Goal: Find specific page/section: Find specific page/section

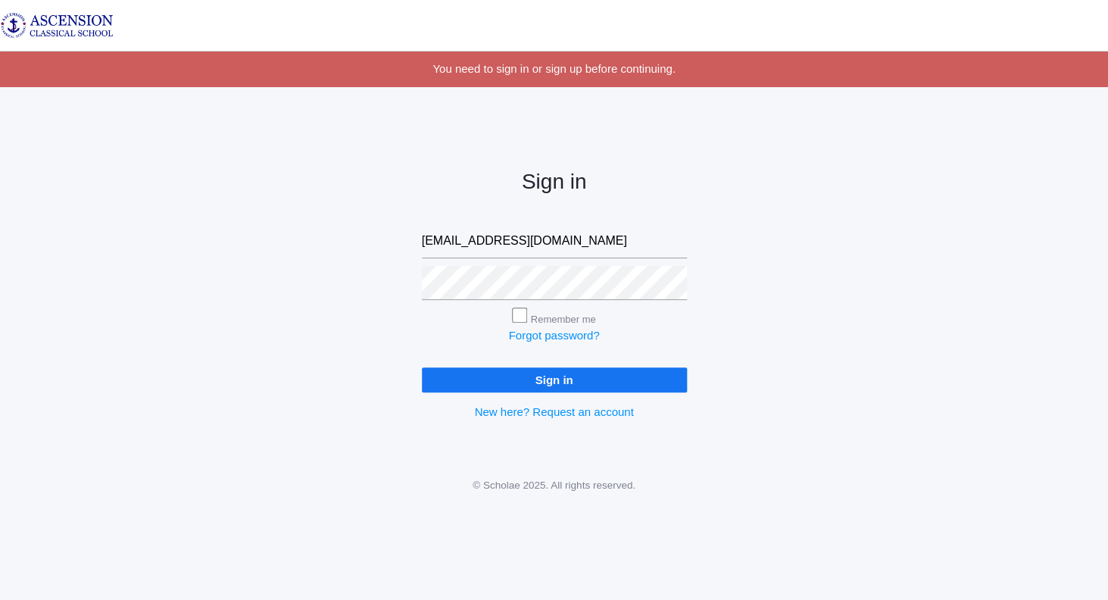
type input "twelty@ascensionclassicalschool.org"
click at [568, 380] on input "Sign in" at bounding box center [554, 379] width 265 height 25
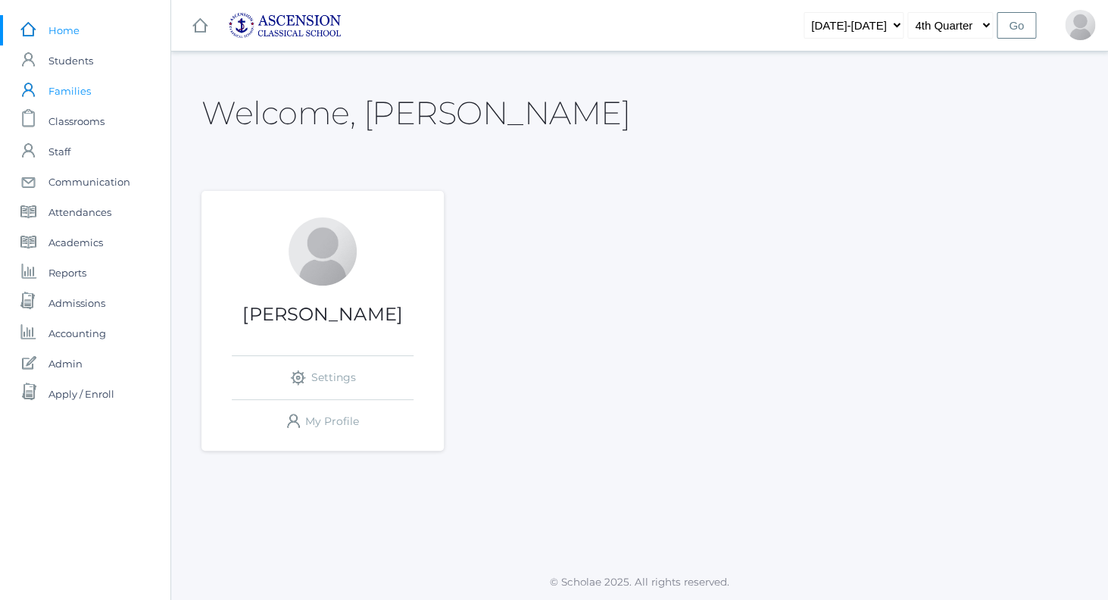
click at [58, 87] on span "Families" at bounding box center [69, 91] width 42 height 30
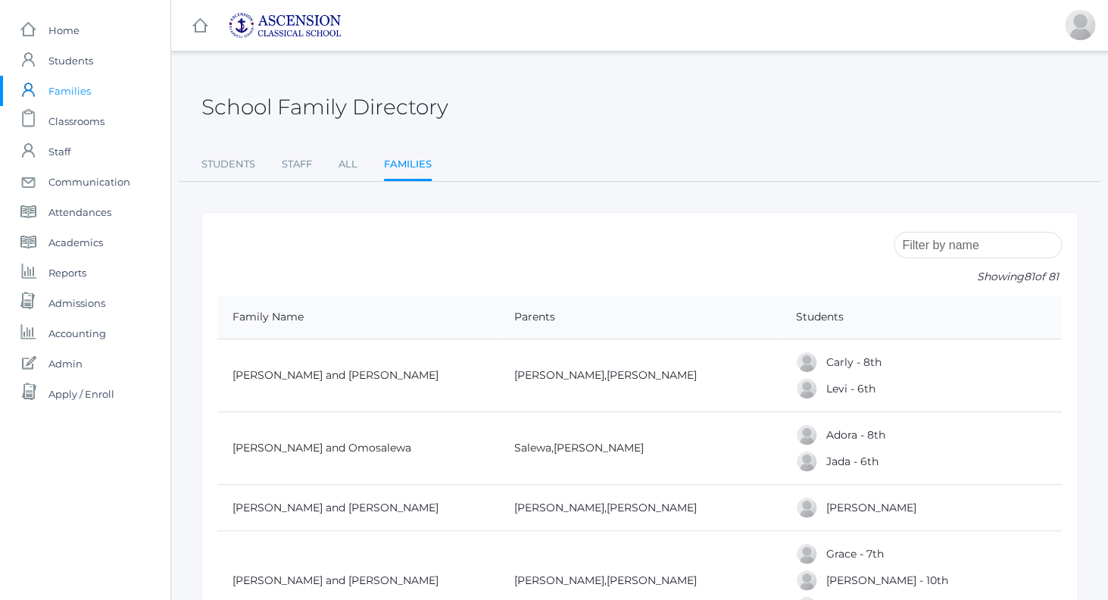
click at [924, 243] on input "search" at bounding box center [978, 245] width 168 height 27
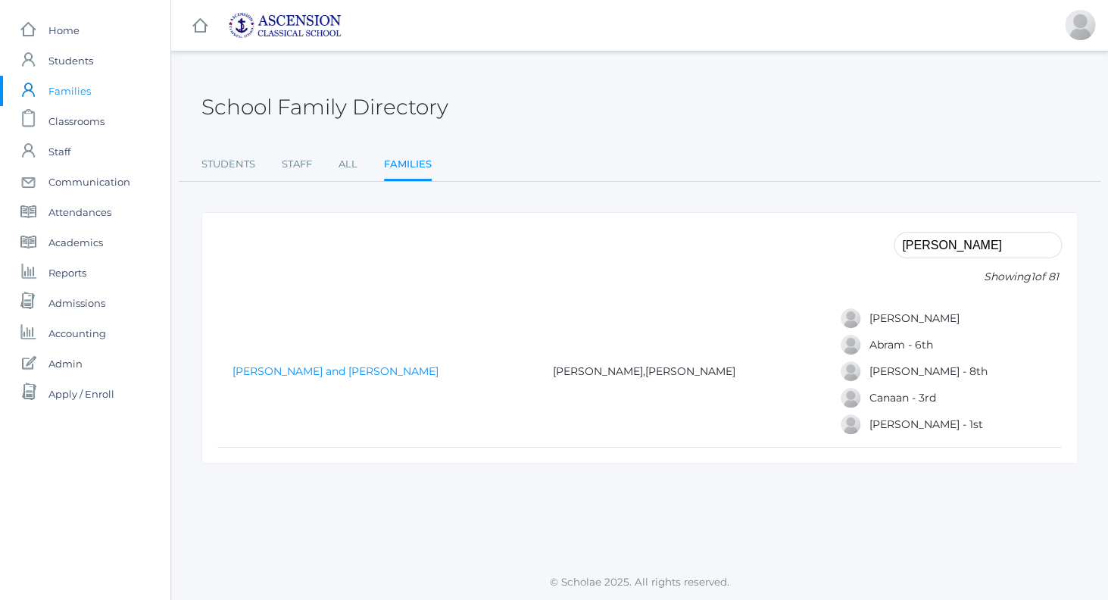
type input "[PERSON_NAME]"
click at [390, 372] on link "[PERSON_NAME] and [PERSON_NAME]" at bounding box center [336, 371] width 206 height 14
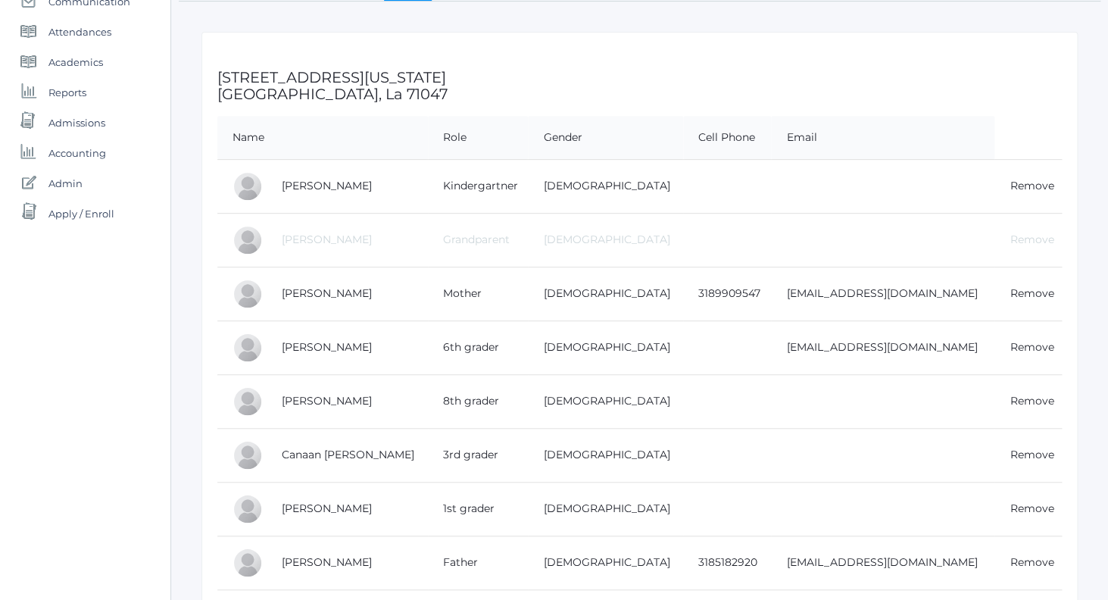
scroll to position [195, 0]
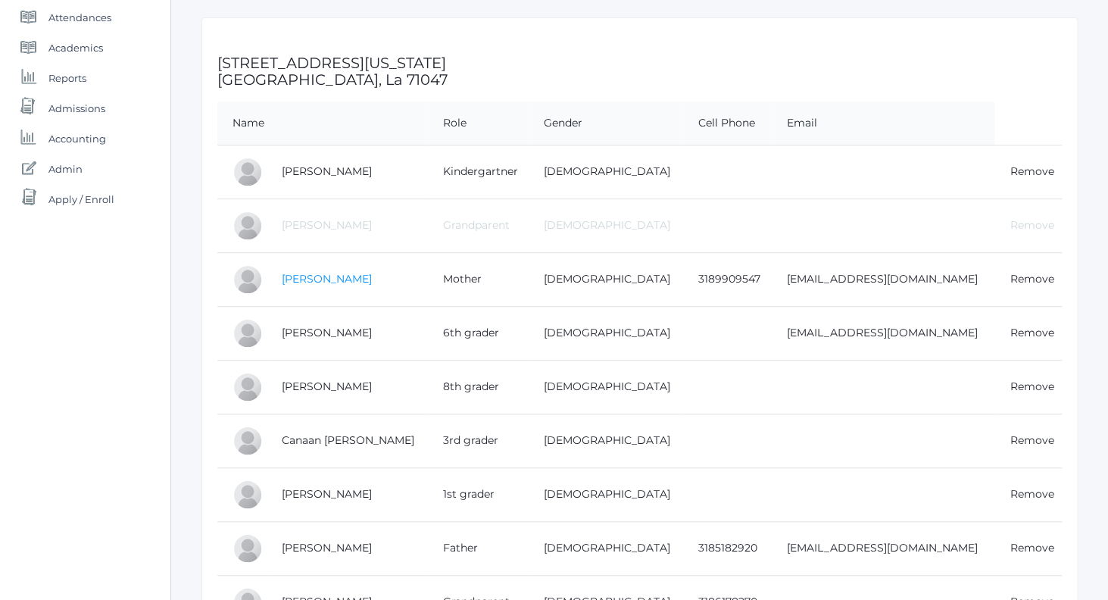
click at [331, 276] on link "[PERSON_NAME]" at bounding box center [327, 279] width 90 height 14
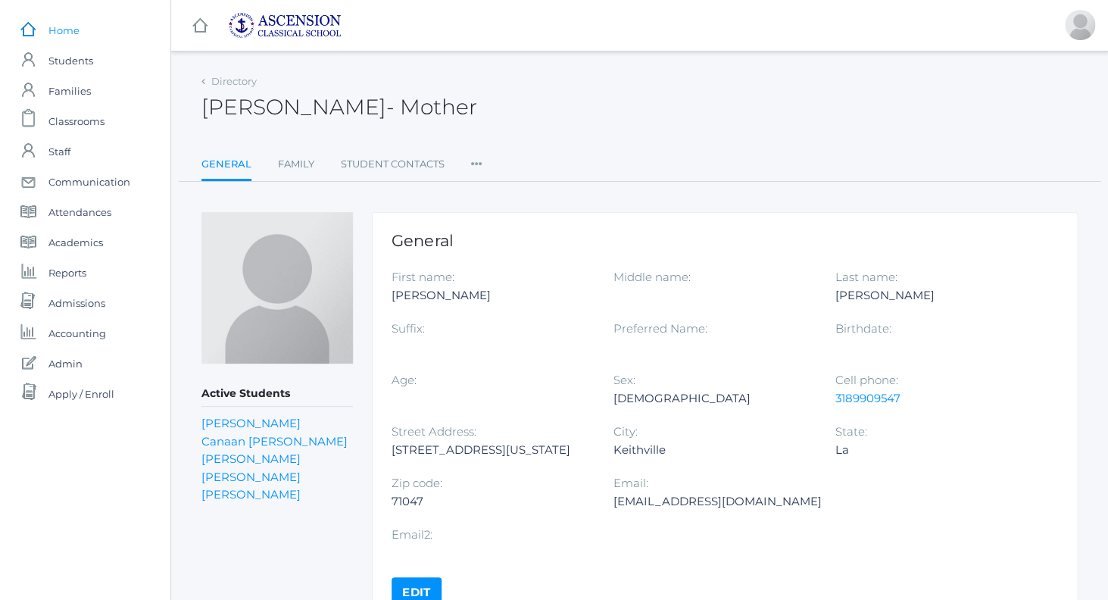
click at [56, 28] on span "Home" at bounding box center [63, 30] width 31 height 30
